Goal: Navigation & Orientation: Understand site structure

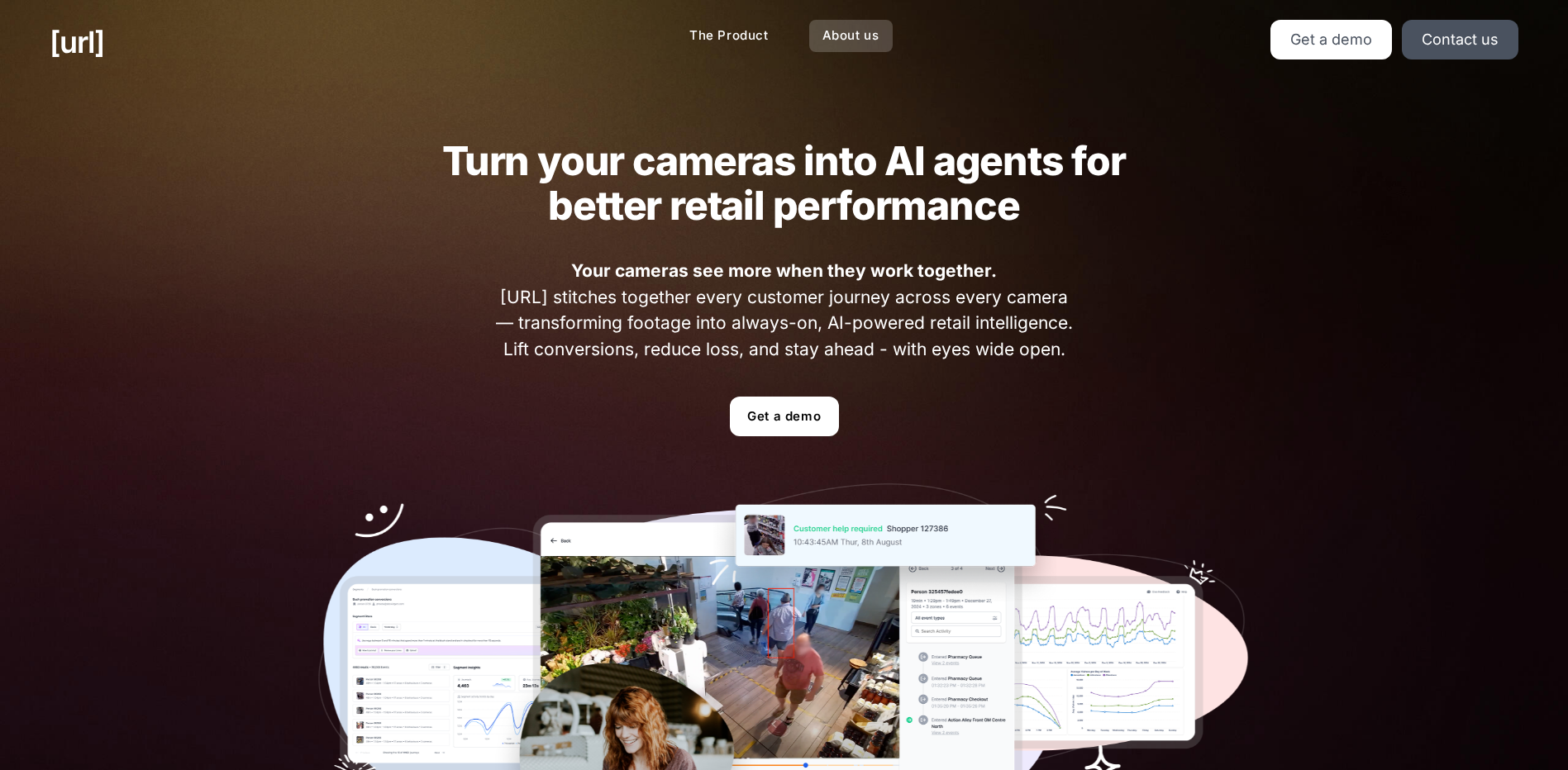
click at [832, 37] on link "About us" at bounding box center [850, 36] width 84 height 32
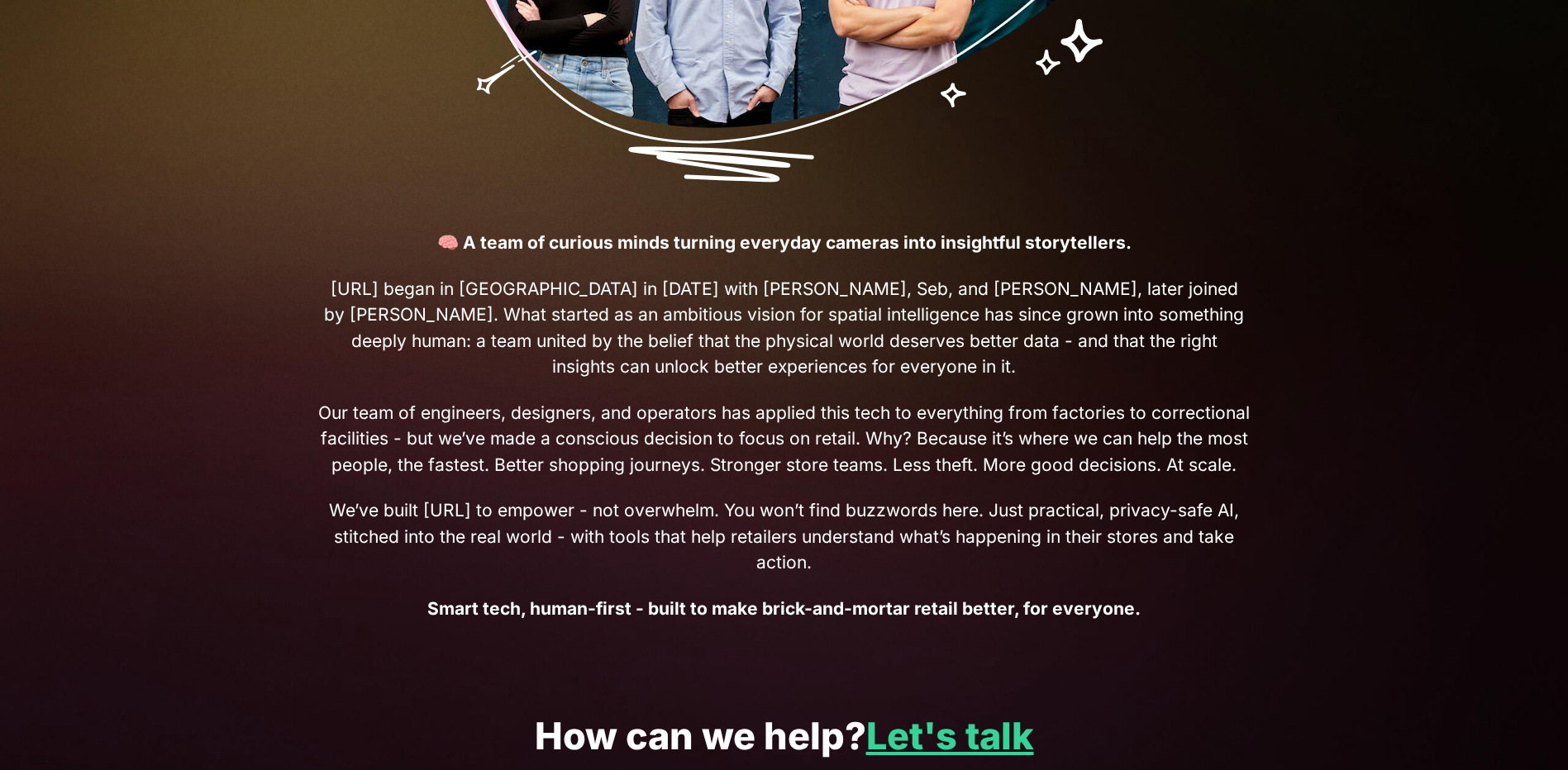
scroll to position [748, 0]
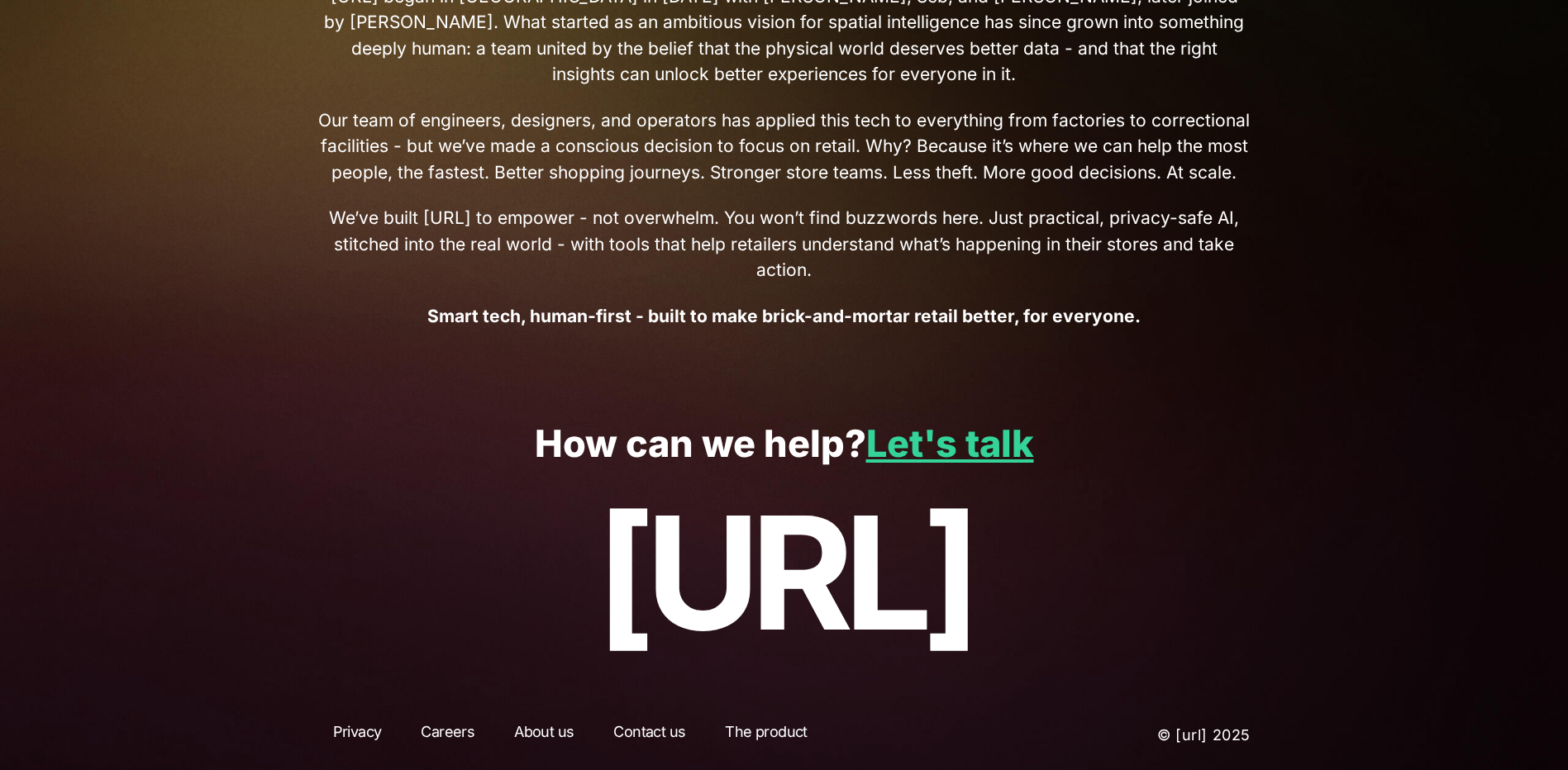
click at [648, 734] on link "Contact us" at bounding box center [648, 735] width 102 height 30
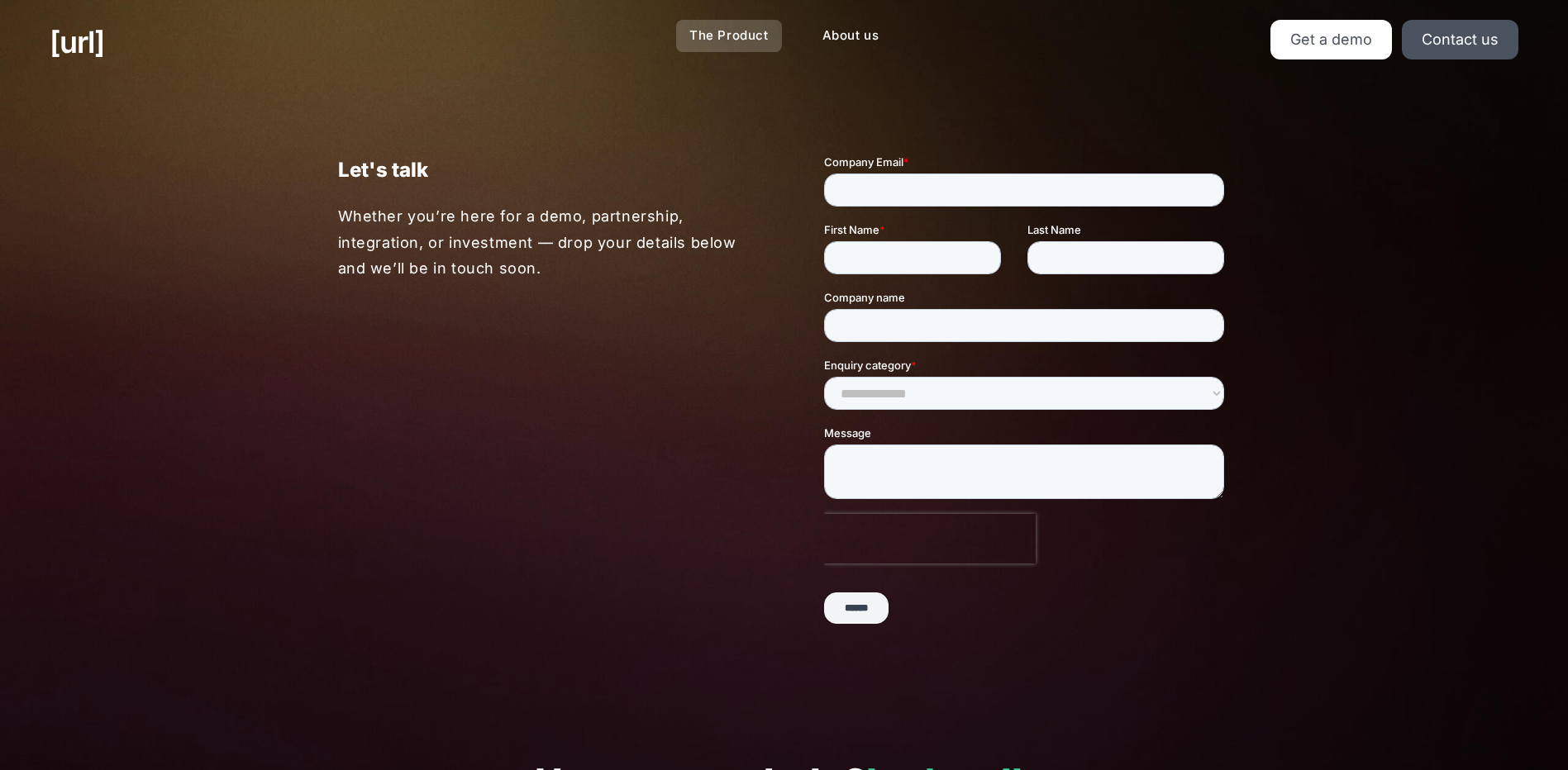
click at [726, 35] on link "The Product" at bounding box center [729, 36] width 106 height 32
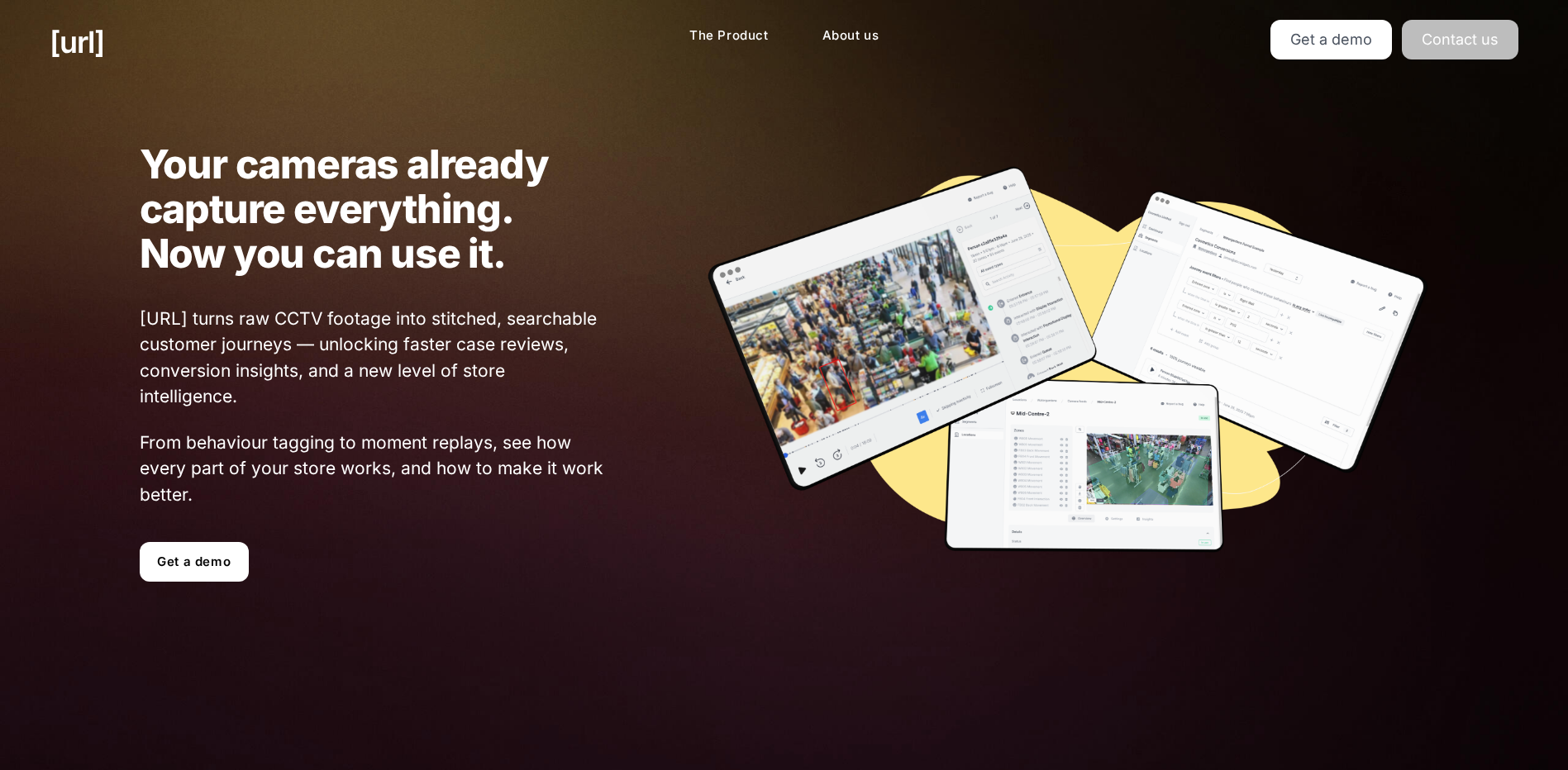
click at [1481, 30] on link "Contact us" at bounding box center [1460, 40] width 117 height 40
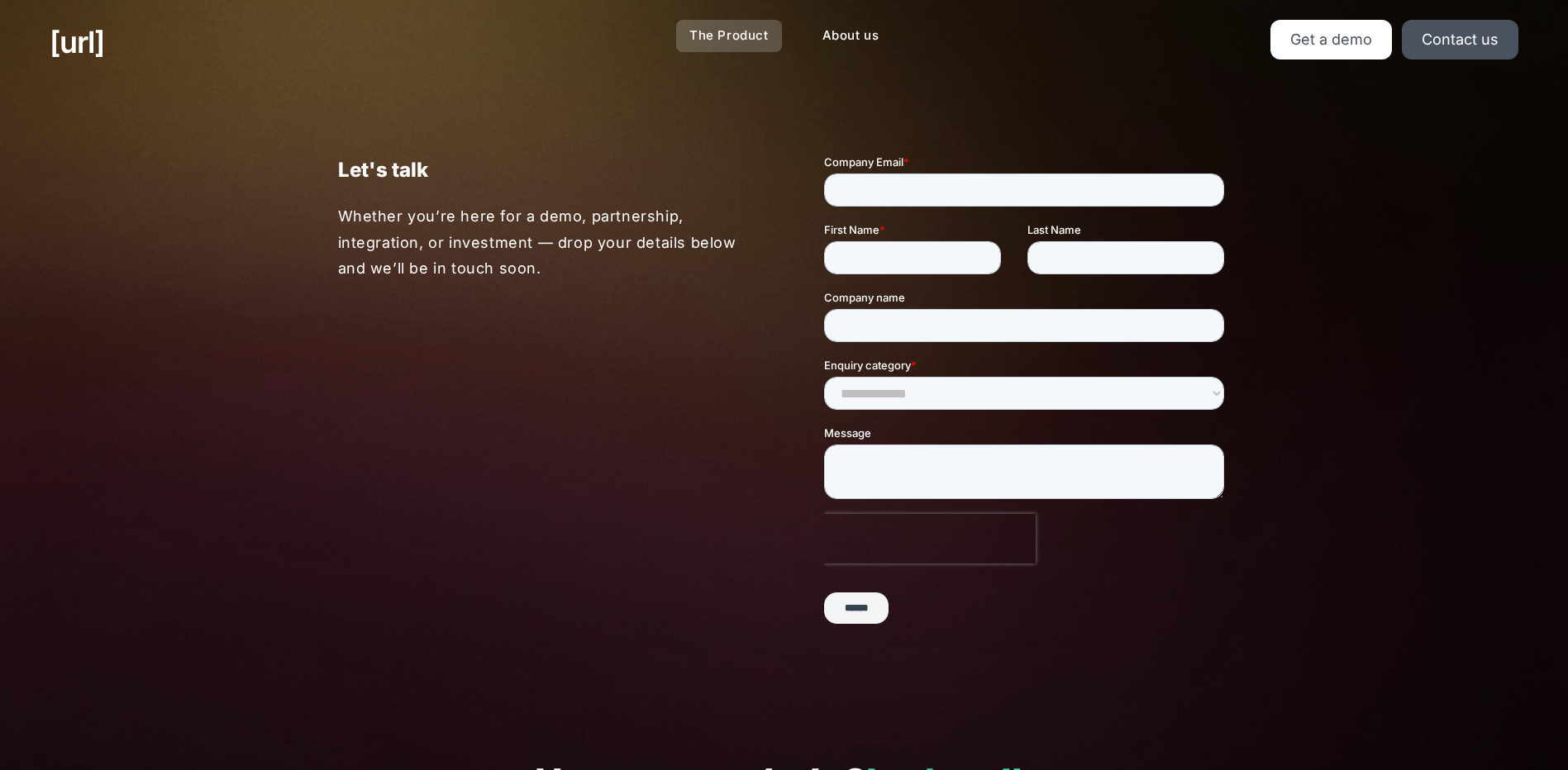
click at [724, 36] on link "The Product" at bounding box center [729, 36] width 106 height 32
